Goal: Find specific page/section: Find specific page/section

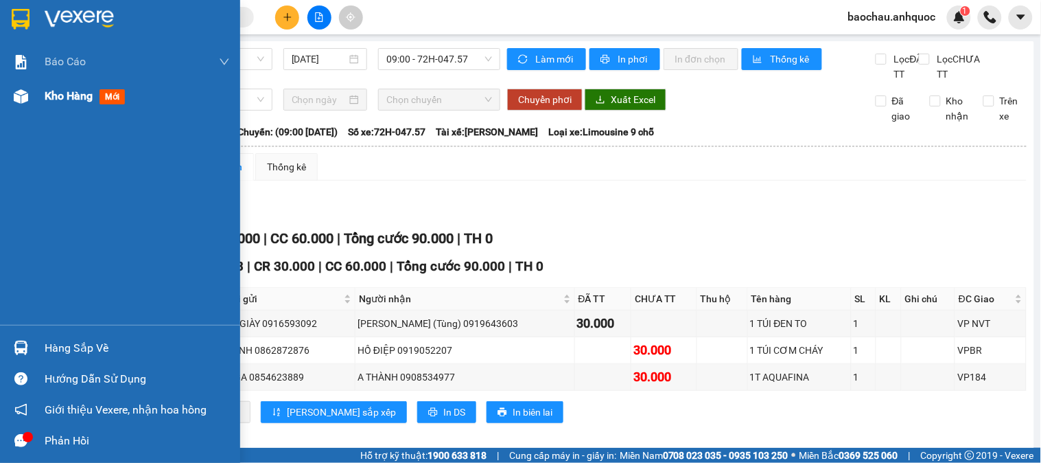
click at [36, 95] on div "Kho hàng mới" at bounding box center [120, 96] width 240 height 34
click at [58, 92] on span "Kho hàng" at bounding box center [69, 95] width 48 height 13
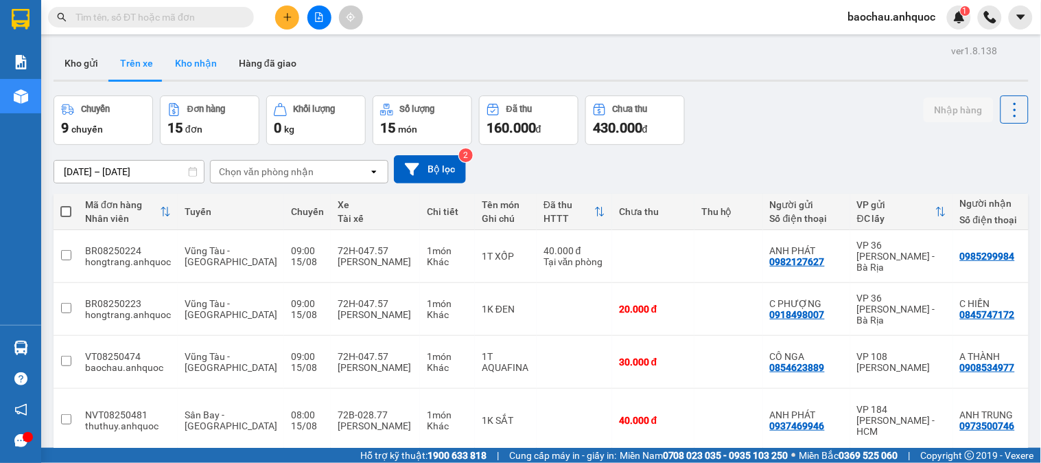
click at [194, 62] on button "Kho nhận" at bounding box center [196, 63] width 64 height 33
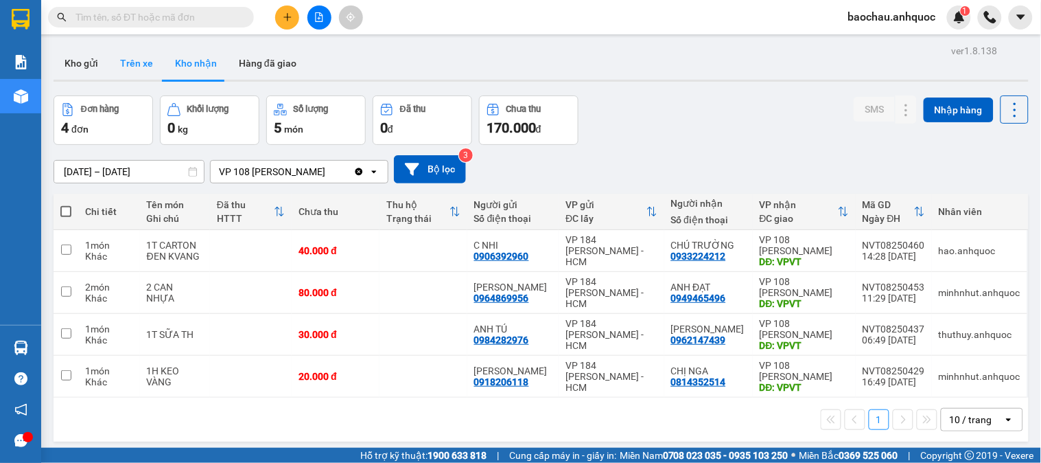
click at [129, 49] on button "Trên xe" at bounding box center [136, 63] width 55 height 33
type input "[DATE] – [DATE]"
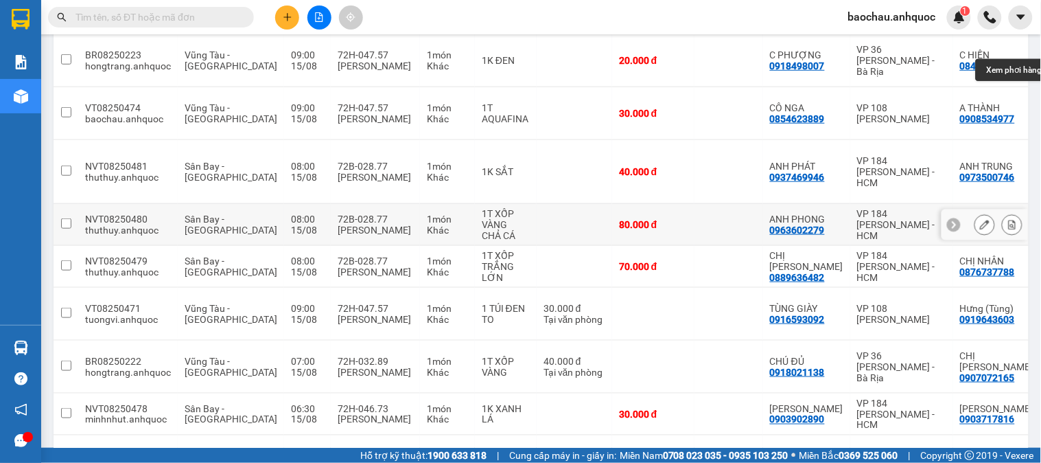
scroll to position [264, 0]
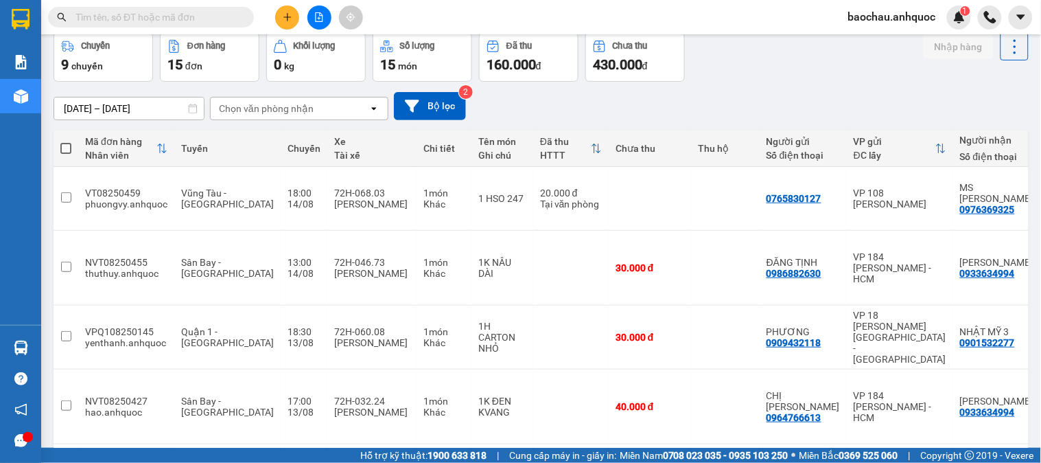
scroll to position [65, 0]
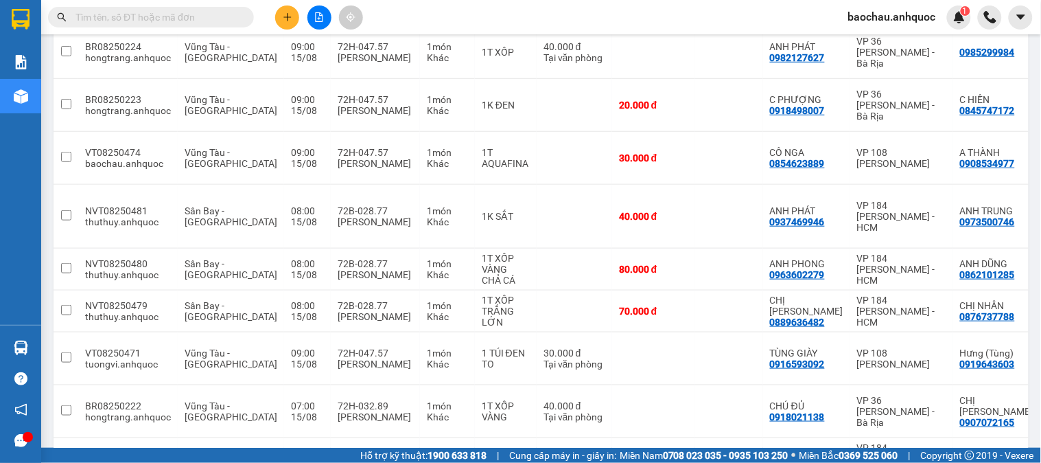
scroll to position [0, 0]
